Goal: Task Accomplishment & Management: Use online tool/utility

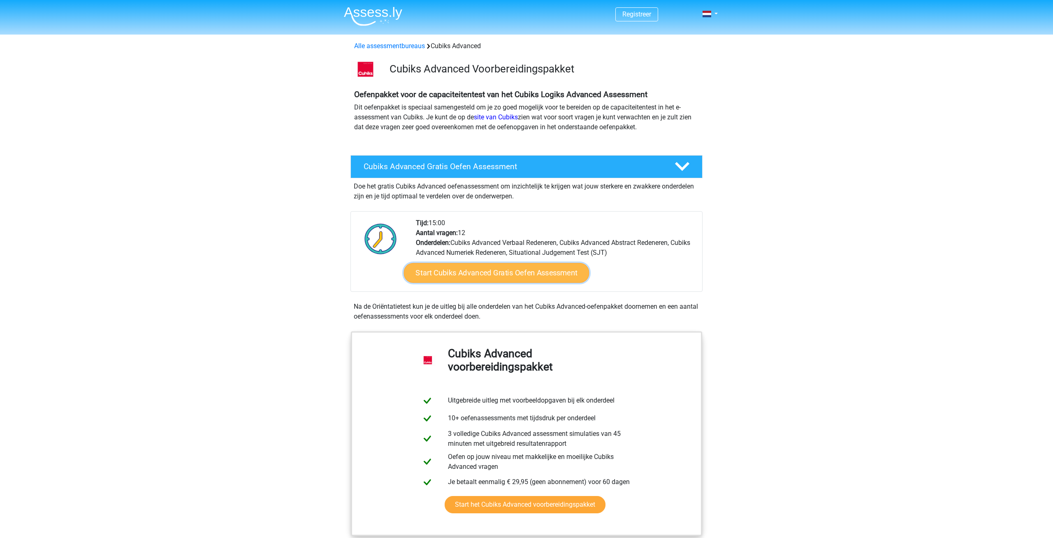
click at [446, 279] on link "Start Cubiks Advanced Gratis Oefen Assessment" at bounding box center [497, 273] width 186 height 20
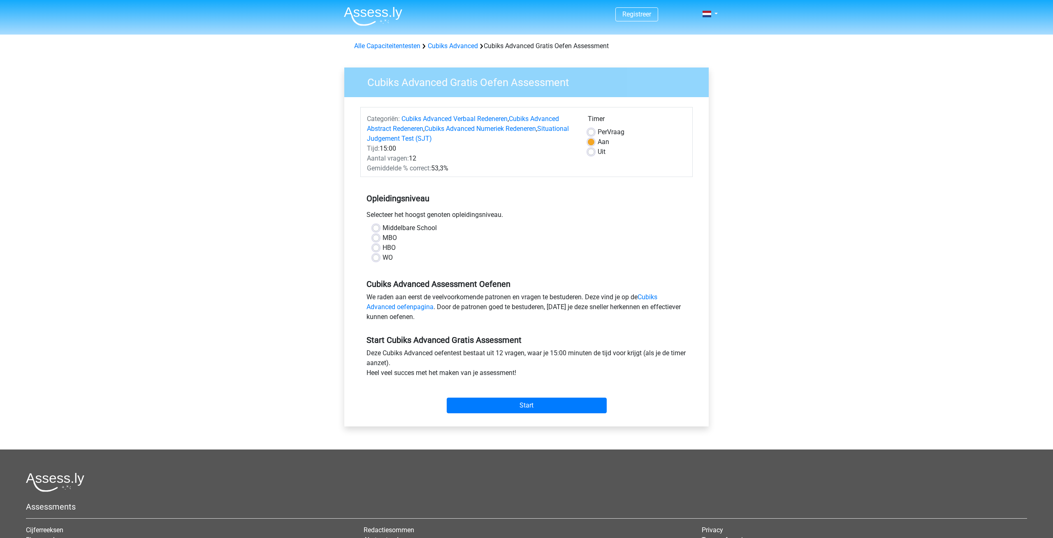
click at [383, 260] on label "WO" at bounding box center [388, 258] width 10 height 10
click at [376, 260] on input "WO" at bounding box center [376, 257] width 7 height 8
radio input "true"
click at [549, 408] on input "Start" at bounding box center [527, 405] width 160 height 16
